Goal: Find specific page/section: Find specific page/section

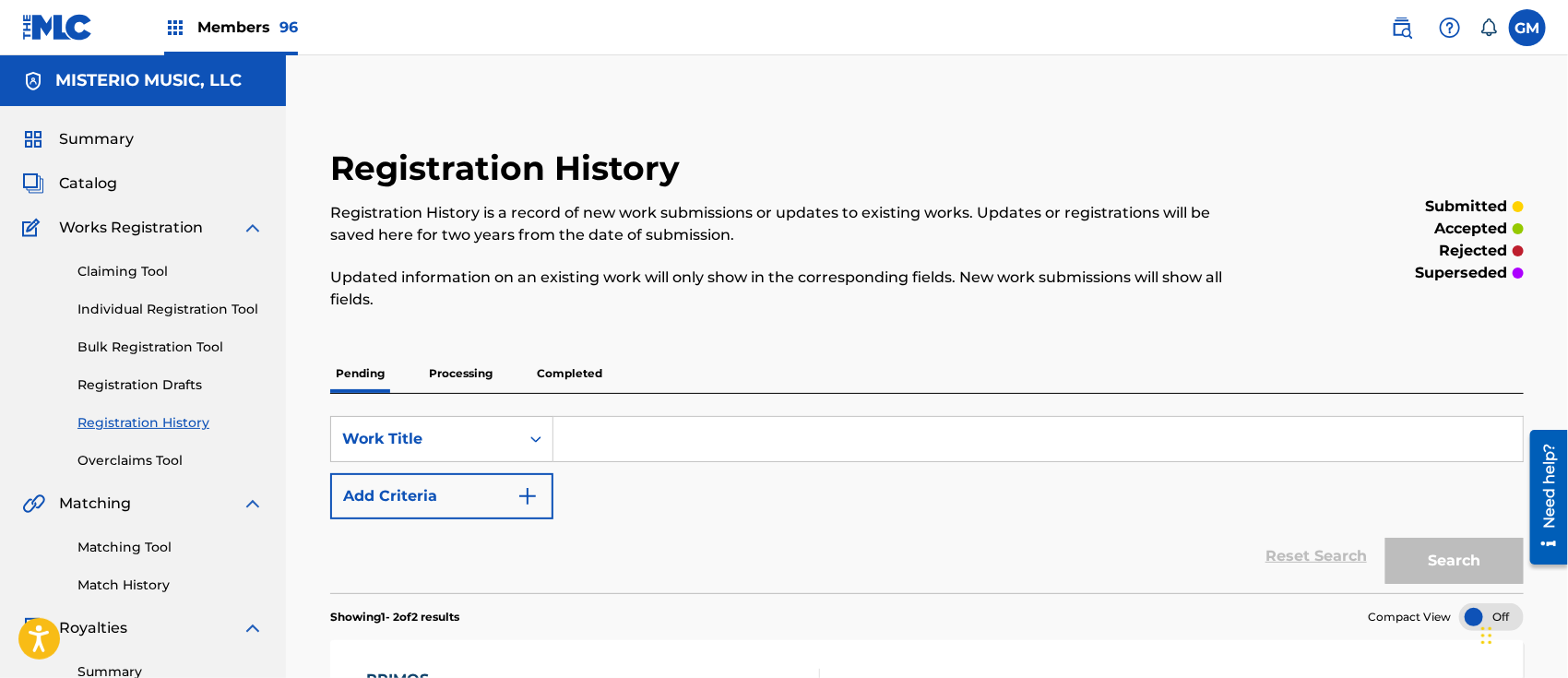
click at [1407, 30] on img at bounding box center [1402, 27] width 23 height 23
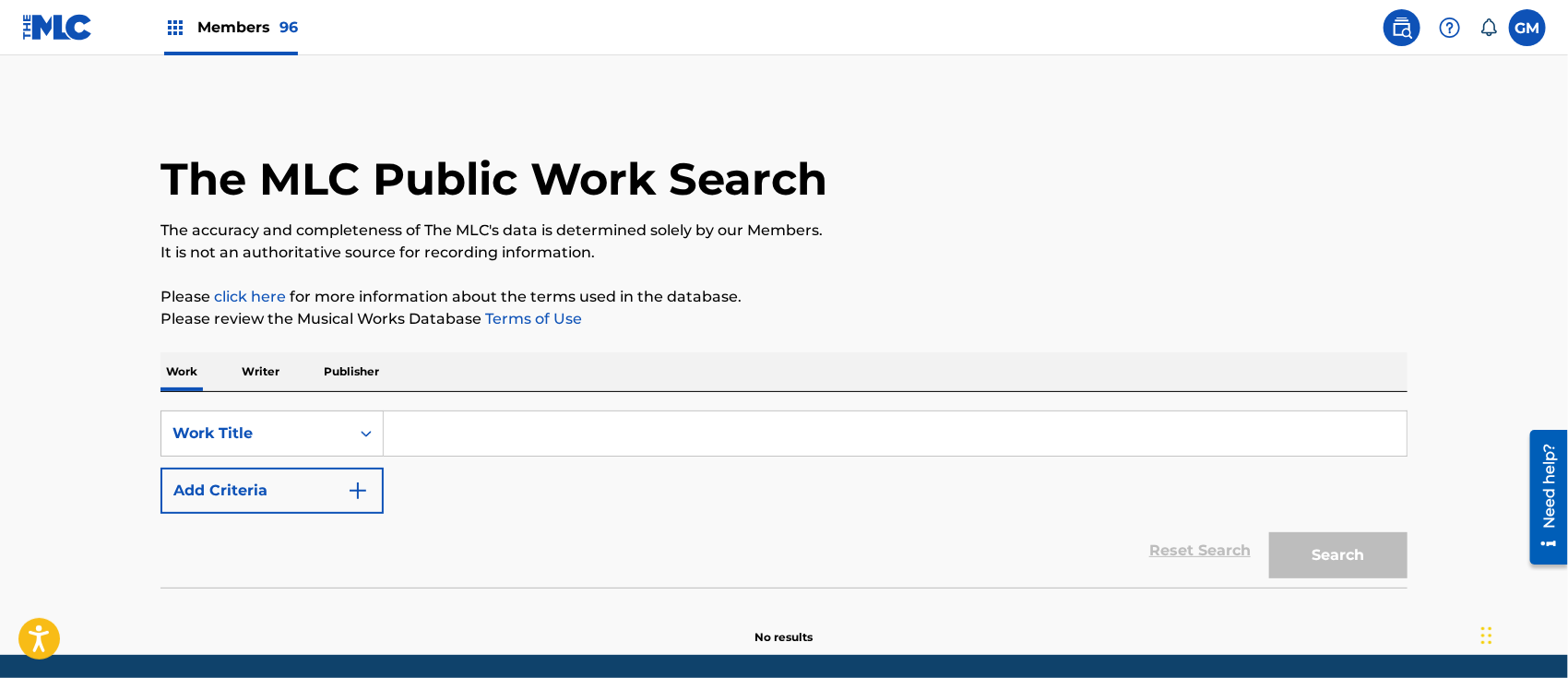
click at [552, 434] on input "Search Form" at bounding box center [895, 433] width 1023 height 44
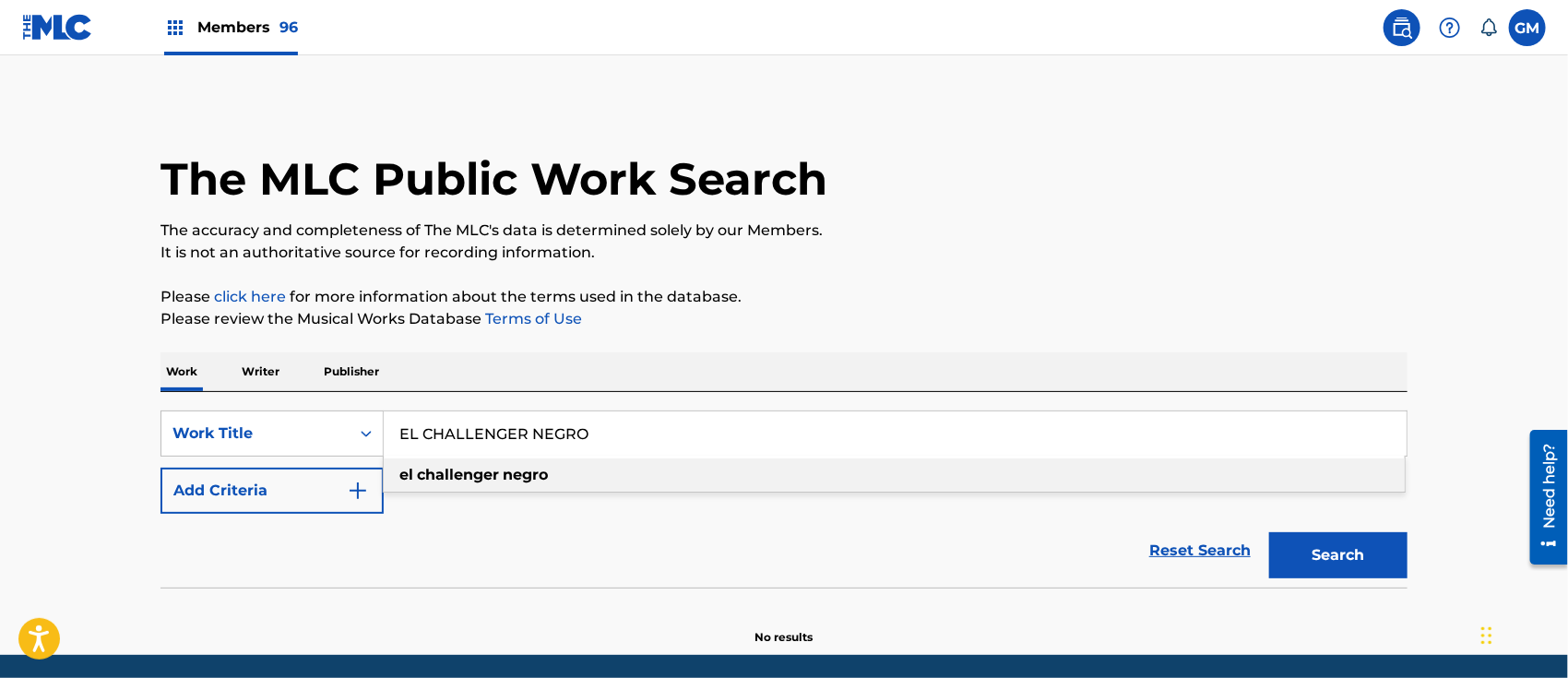
click at [539, 476] on strong "negro" at bounding box center [525, 475] width 45 height 18
type input "el challenger negro"
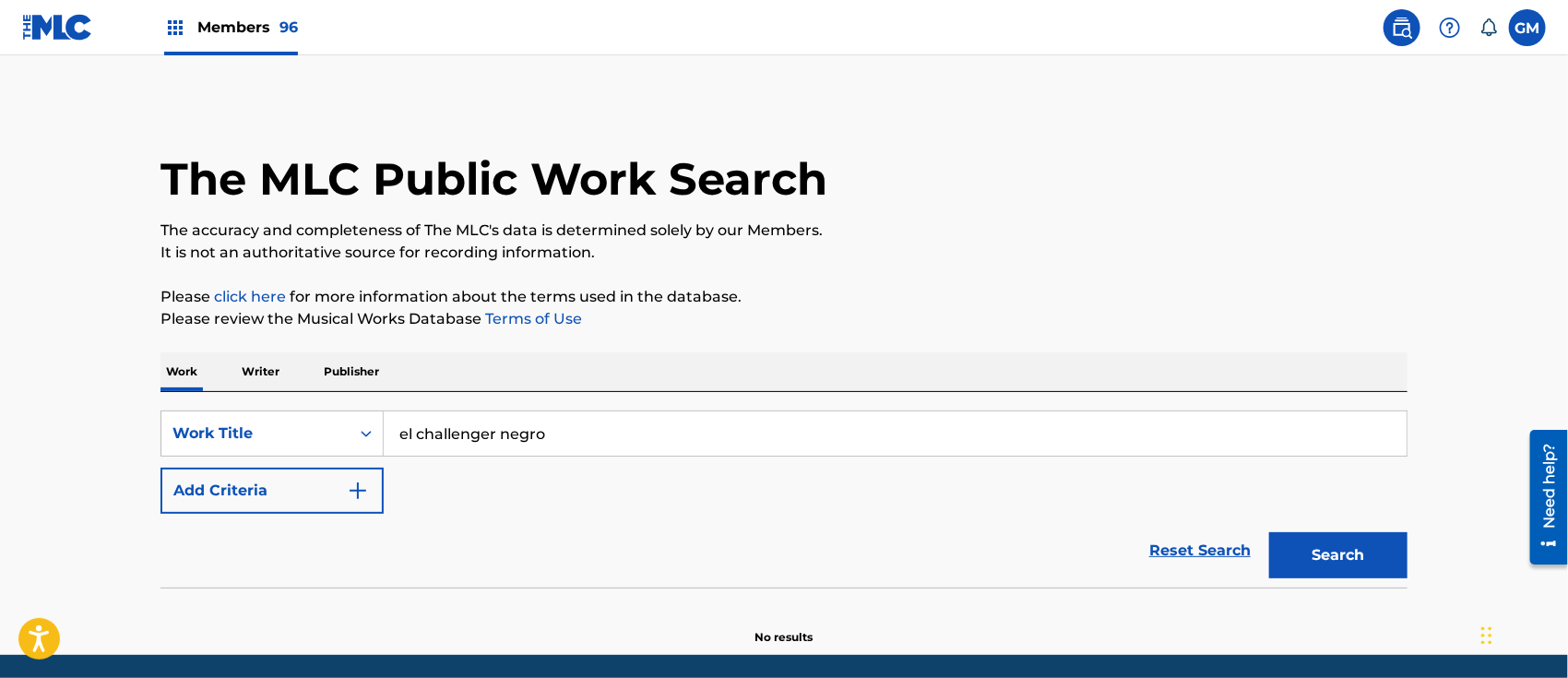
click at [1338, 550] on button "Search" at bounding box center [1338, 555] width 138 height 46
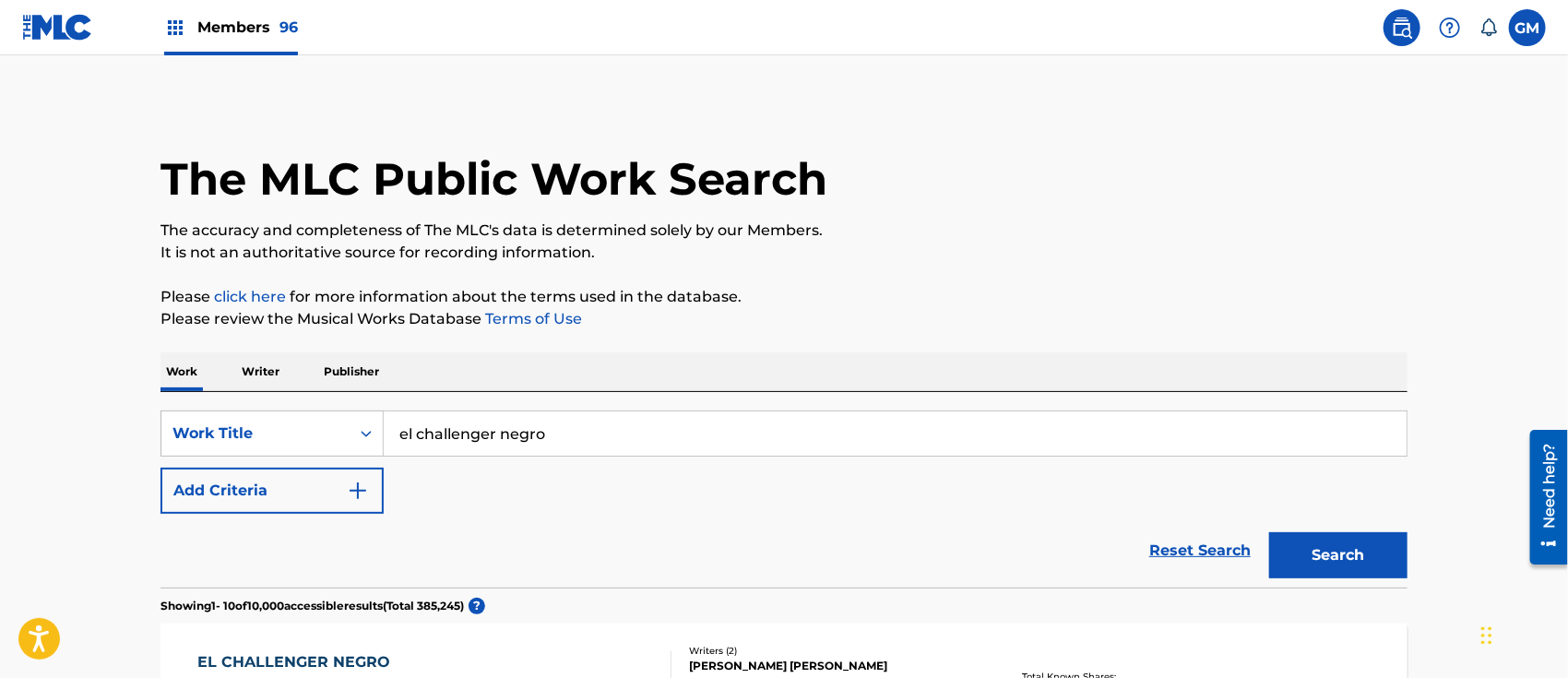
scroll to position [287, 0]
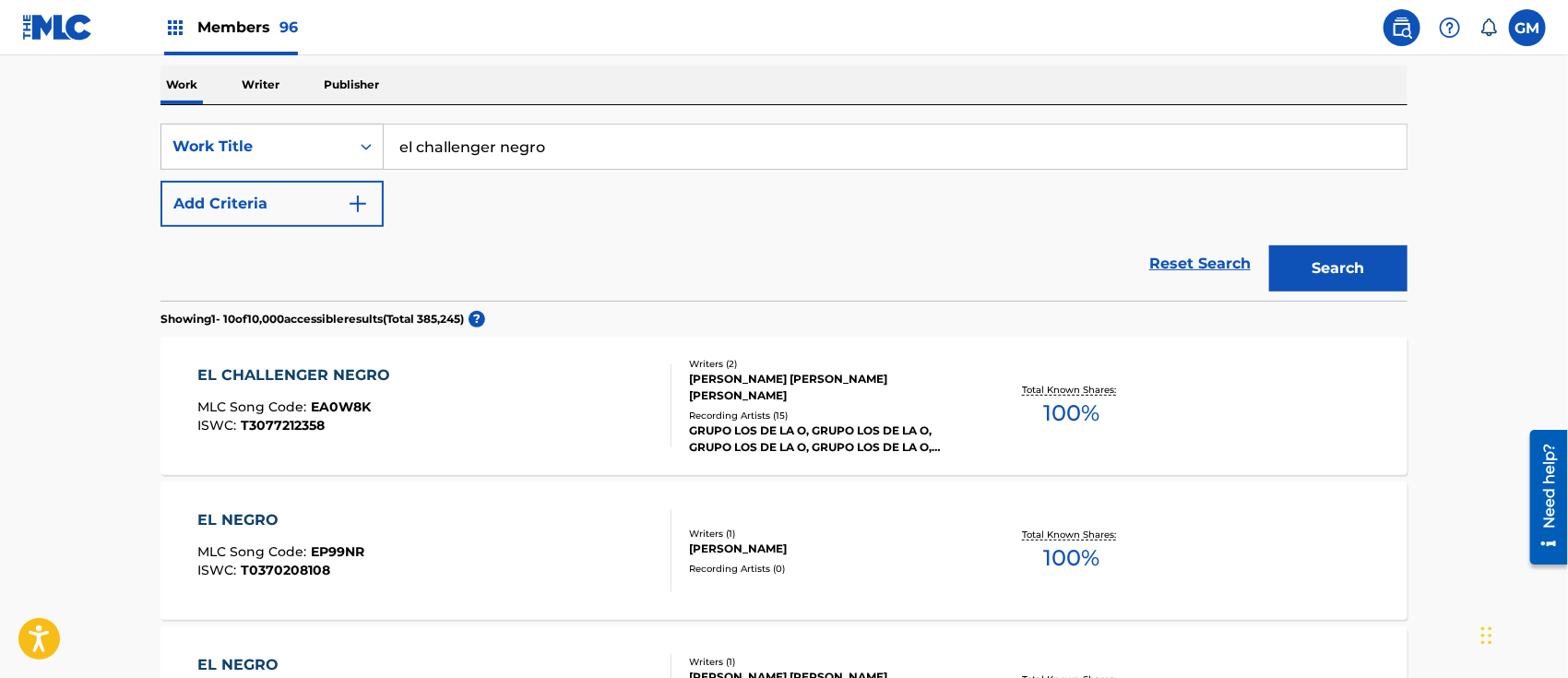
click at [561, 396] on div "EL CHALLENGER NEGRO MLC Song Code : EA0W8K ISWC : T3077212358" at bounding box center [436, 406] width 474 height 83
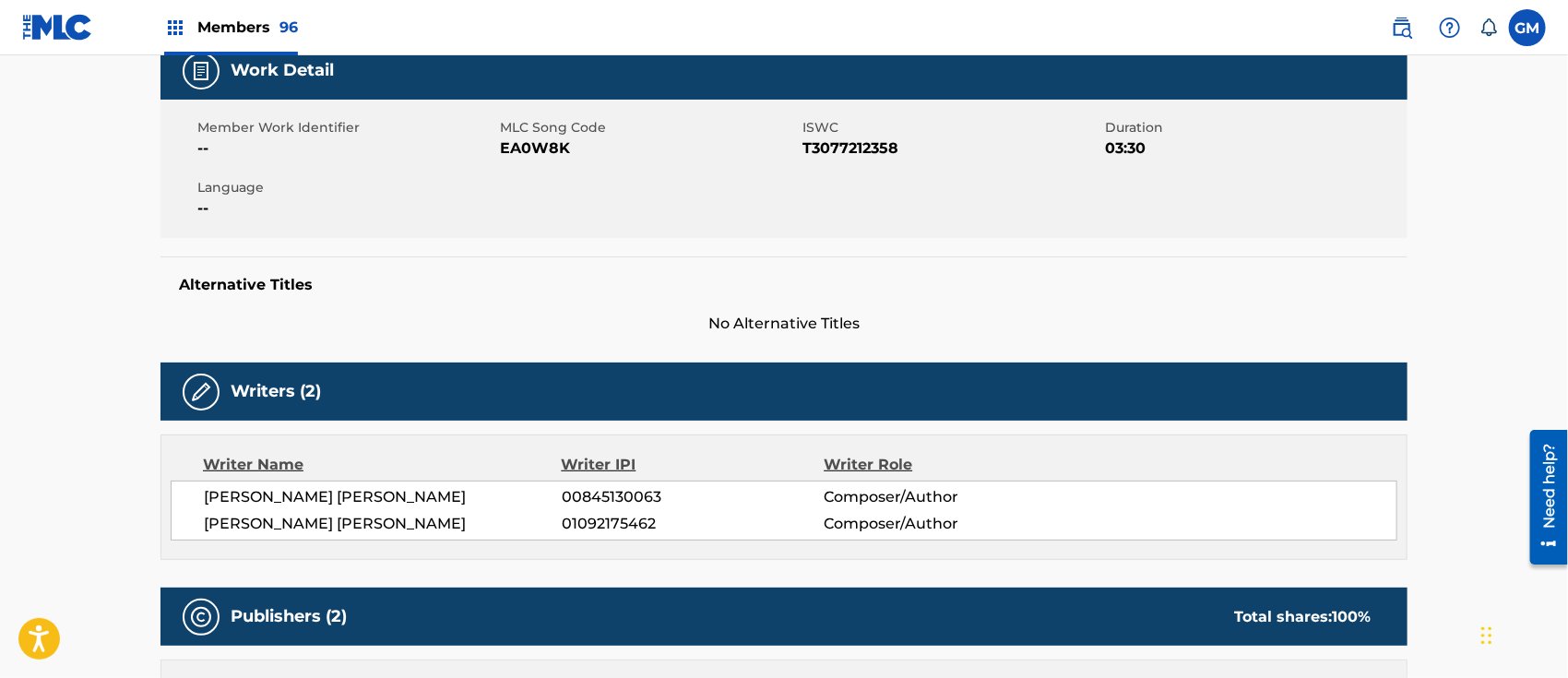
scroll to position [574, 0]
